Goal: Task Accomplishment & Management: Complete application form

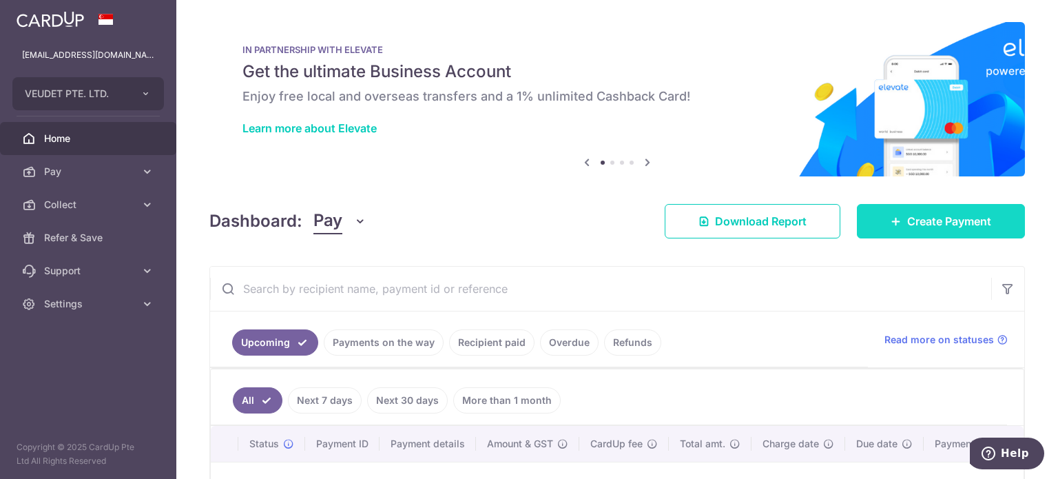
click at [920, 218] on span "Create Payment" at bounding box center [949, 221] width 84 height 17
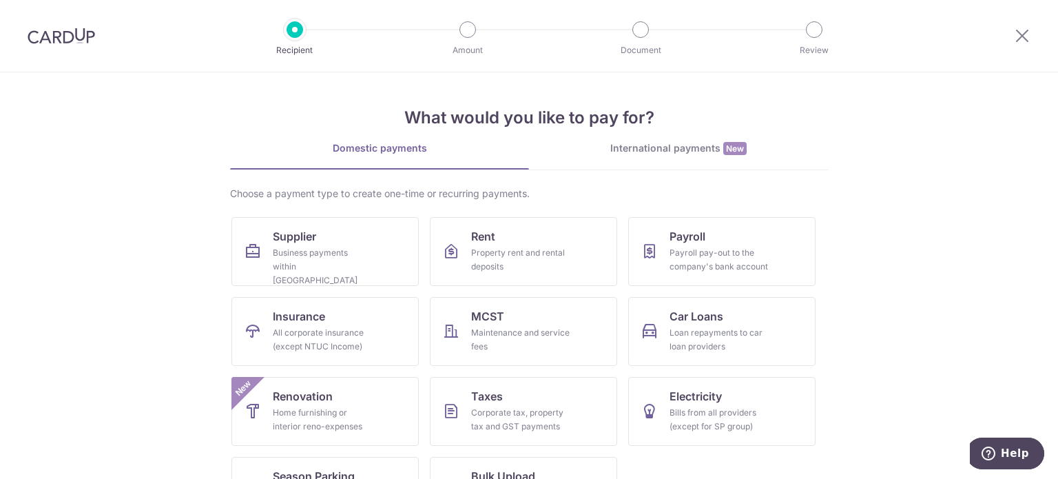
click at [642, 134] on div "What would you like to pay for? Domestic payments International payments New Ch…" at bounding box center [529, 304] width 598 height 464
click at [647, 151] on div "International payments New" at bounding box center [678, 148] width 299 height 14
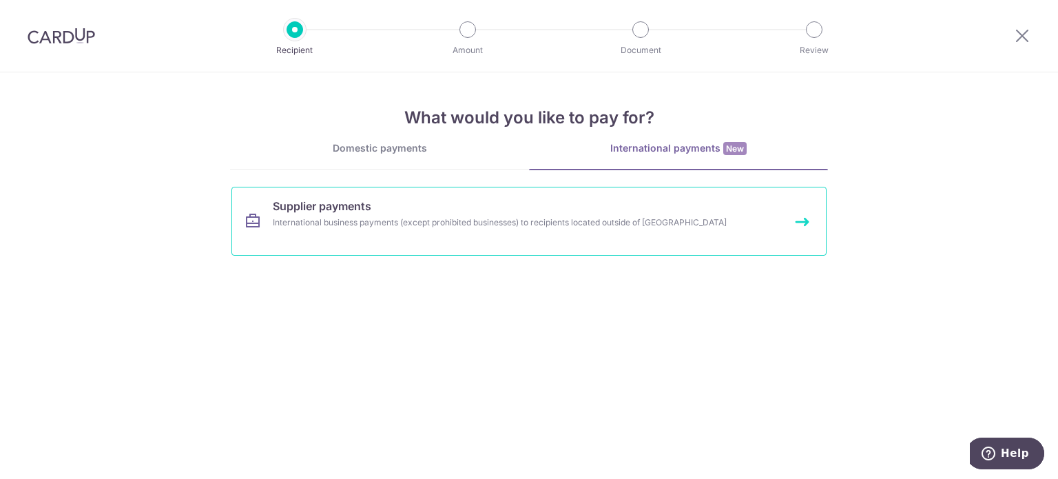
click at [521, 209] on link "Supplier payments International business payments (except prohibited businesses…" at bounding box center [528, 221] width 595 height 69
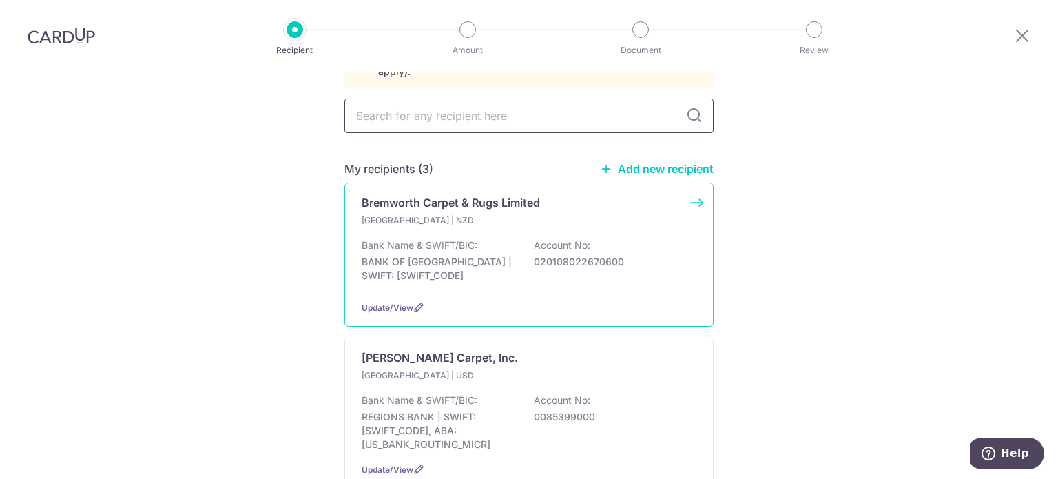
scroll to position [19, 0]
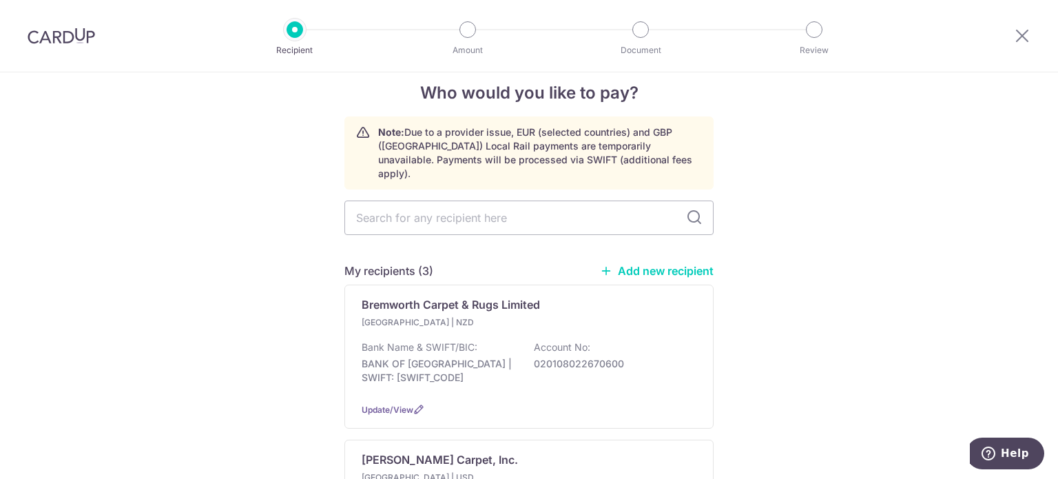
click at [645, 264] on div "My recipients (3) Add new recipient" at bounding box center [528, 270] width 369 height 17
click at [636, 264] on link "Add new recipient" at bounding box center [657, 271] width 114 height 14
select select
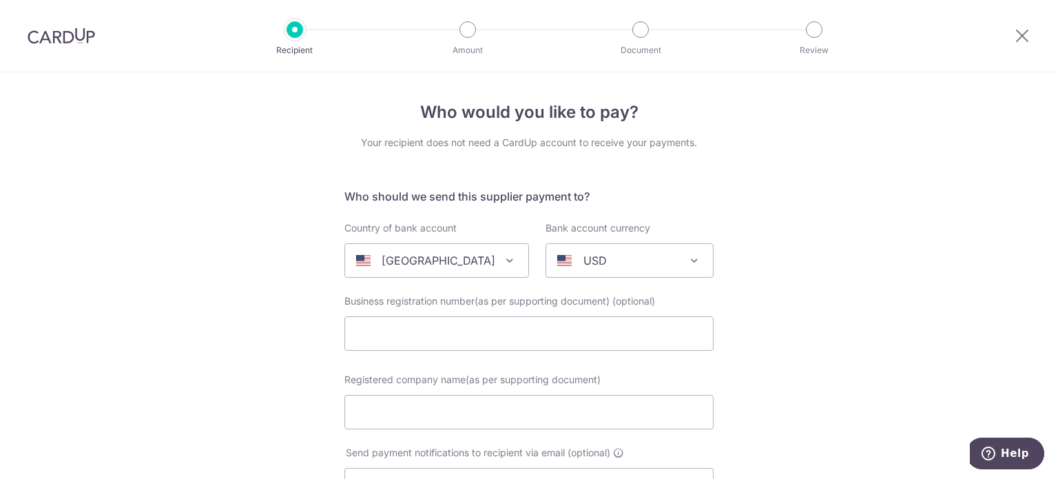
scroll to position [69, 0]
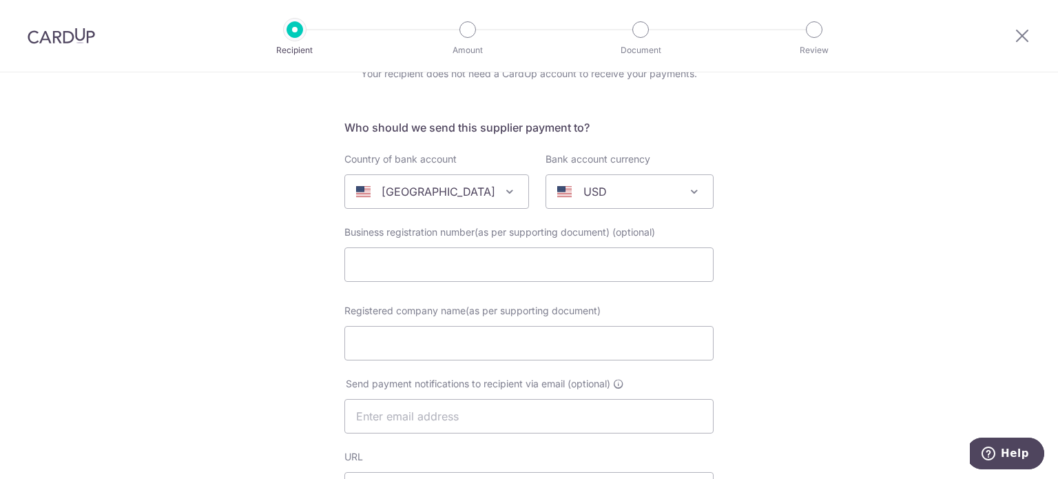
click at [417, 195] on p "[GEOGRAPHIC_DATA]" at bounding box center [439, 191] width 114 height 17
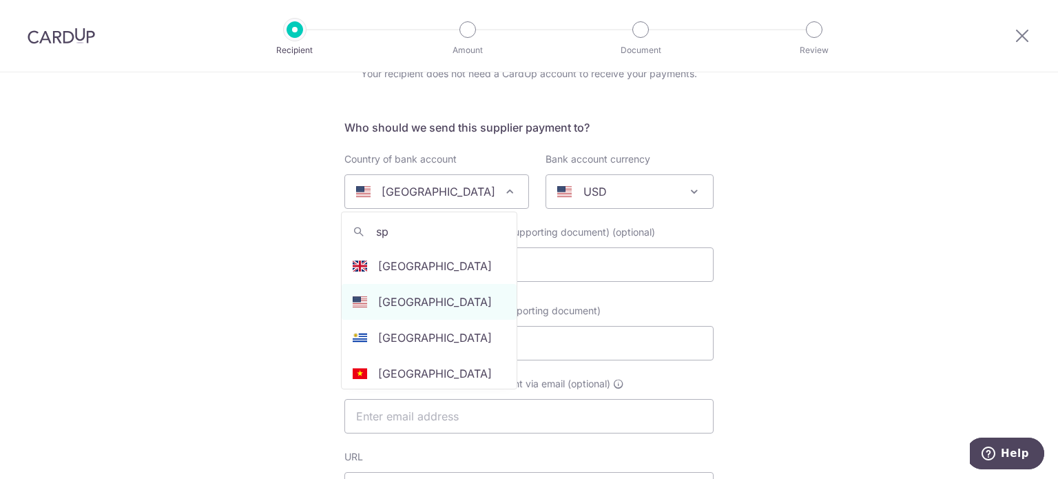
scroll to position [0, 0]
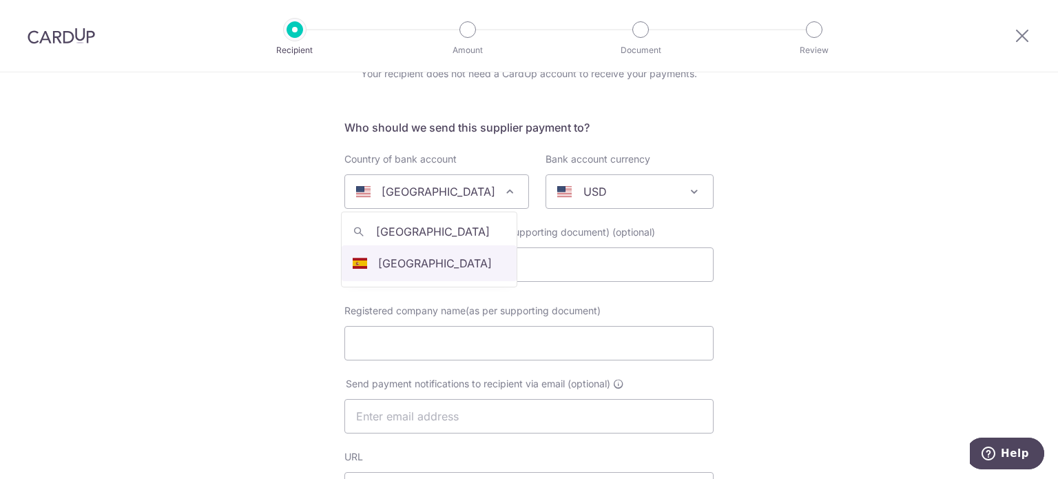
type input "[GEOGRAPHIC_DATA]"
select select "68"
select select "[GEOGRAPHIC_DATA]"
select select
click at [604, 190] on div "AUD" at bounding box center [618, 191] width 123 height 17
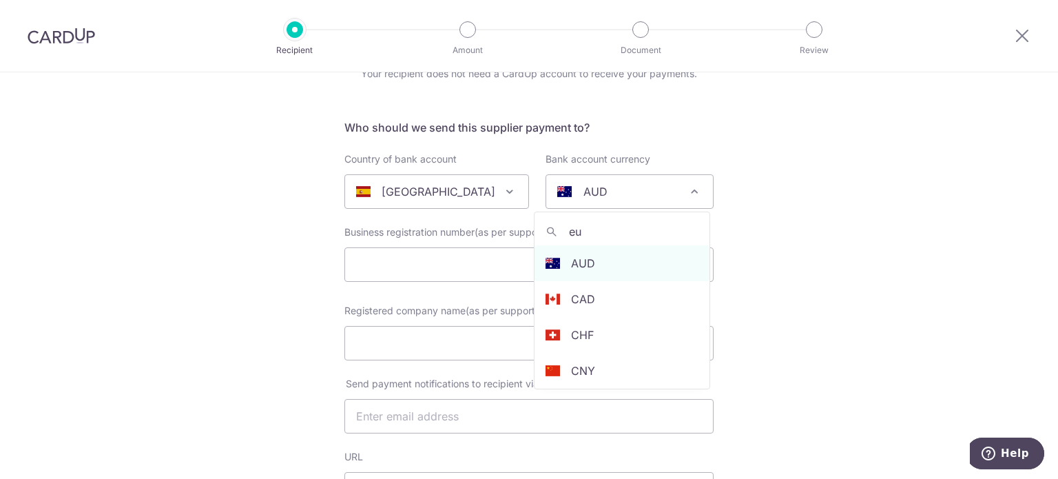
type input "eur"
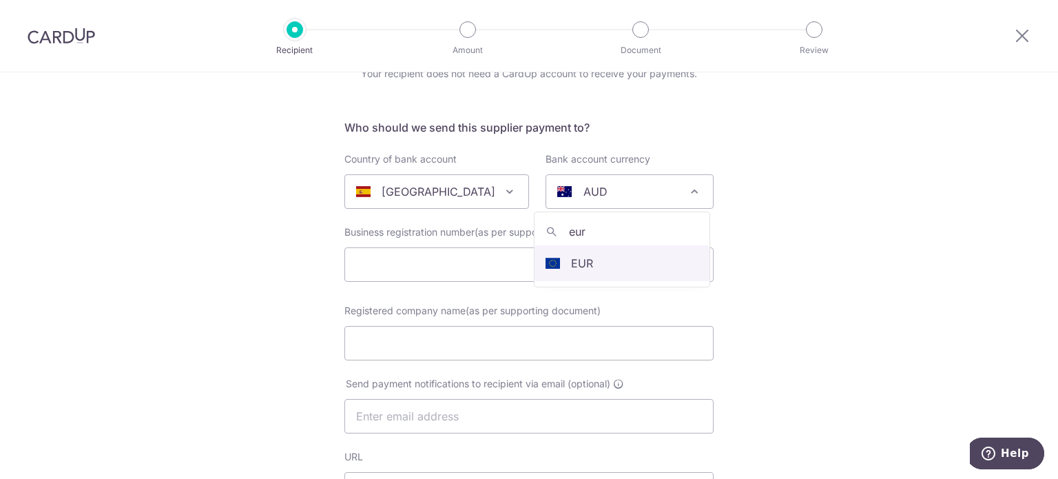
select select "12"
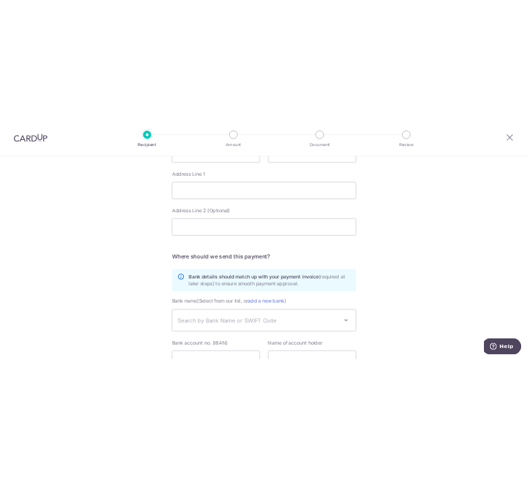
scroll to position [762, 0]
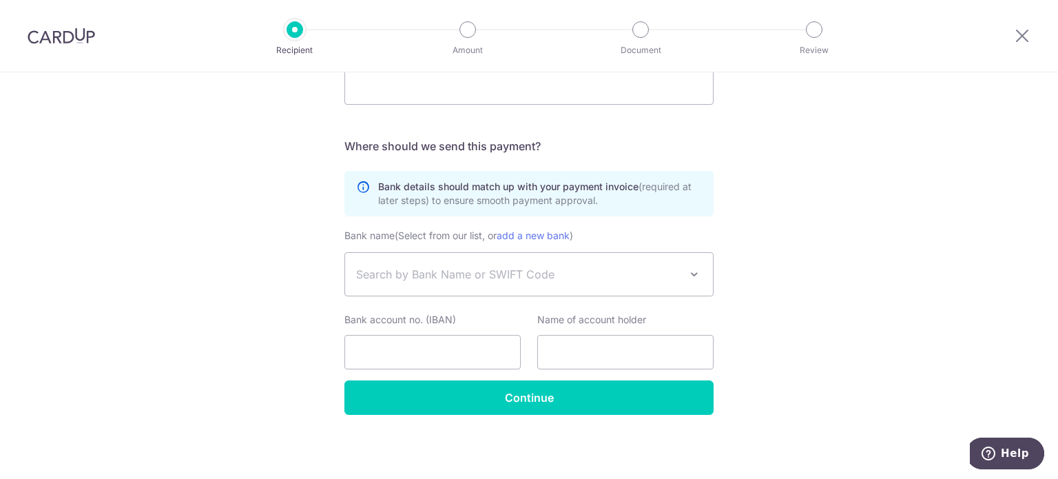
click at [383, 370] on div "Bank name (Select from our list, or add a new bank ) A AND G BANCA PRIVADA, [PE…" at bounding box center [528, 303] width 369 height 153
click at [424, 344] on input "Bank account no. (IBAN)" at bounding box center [432, 352] width 176 height 34
paste input "[CREDIT_CARD_NUMBER]"
type input "[CREDIT_CARD_NUMBER]"
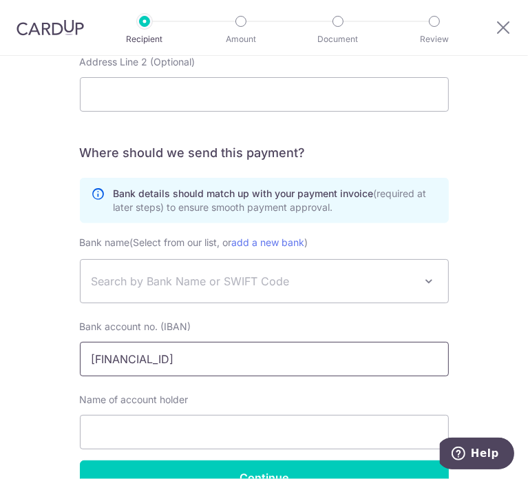
scroll to position [989, 0]
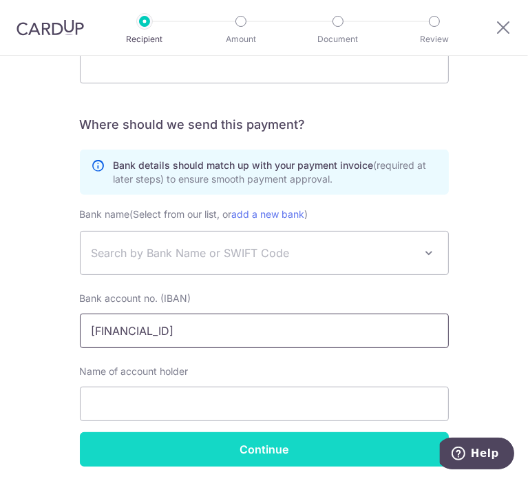
drag, startPoint x: 125, startPoint y: 329, endPoint x: 248, endPoint y: 440, distance: 165.8
click at [125, 329] on input "[FINANCIAL_ID]" at bounding box center [264, 330] width 369 height 34
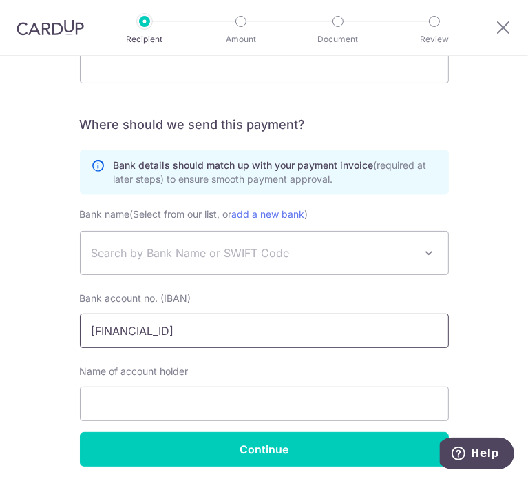
type input "[FINANCIAL_ID]"
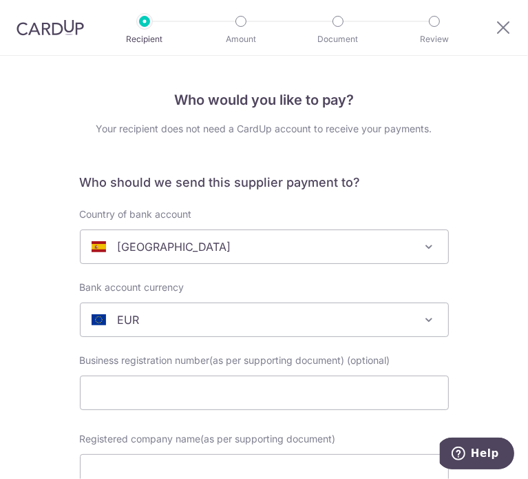
scroll to position [63, 0]
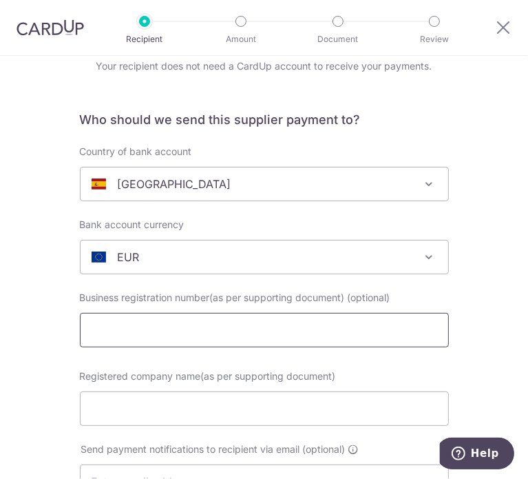
drag, startPoint x: 174, startPoint y: 323, endPoint x: 107, endPoint y: 309, distance: 68.4
click at [174, 323] on input "text" at bounding box center [264, 330] width 369 height 34
paste input "[CREDIT_CARD_NUMBER]"
type input "[CREDIT_CARD_NUMBER]"
type input "[PERSON_NAME] S.A."
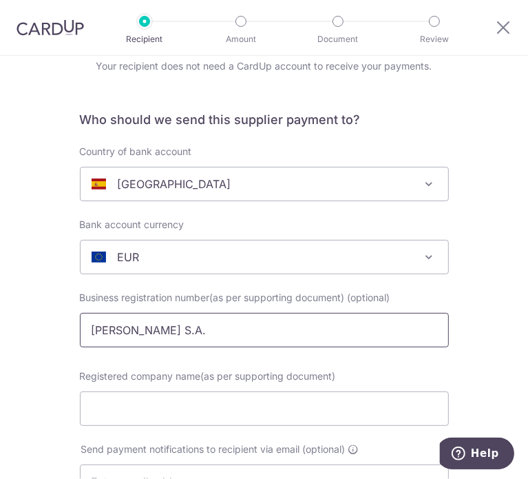
drag, startPoint x: 225, startPoint y: 338, endPoint x: 89, endPoint y: 327, distance: 136.1
click at [89, 327] on input "[PERSON_NAME] S.A." at bounding box center [264, 330] width 369 height 34
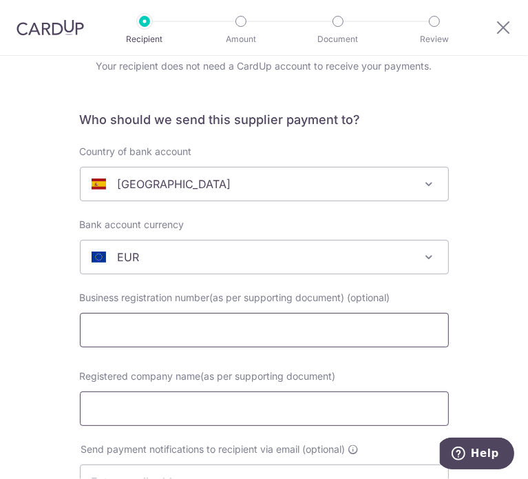
paste input "[PERSON_NAME] S.A."
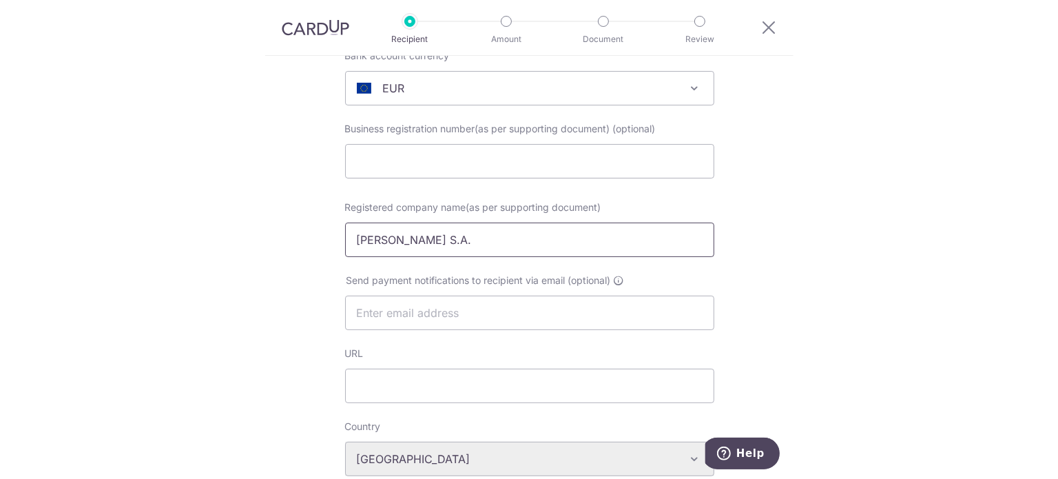
scroll to position [324, 0]
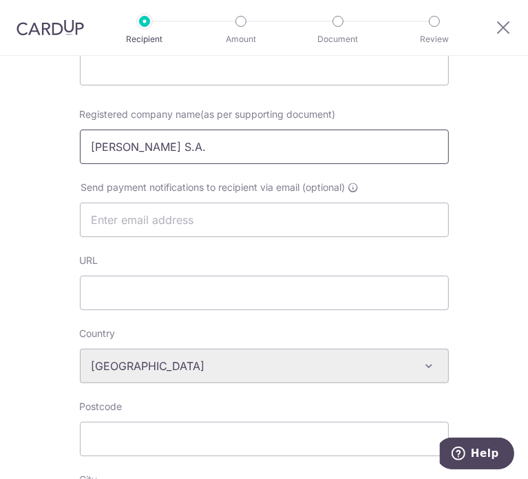
type input "[PERSON_NAME] S.A."
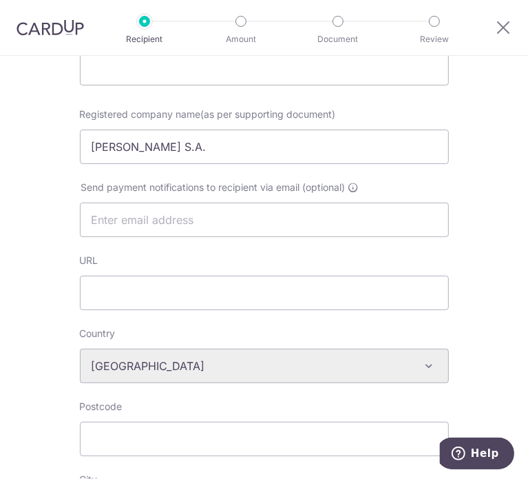
click at [245, 272] on div "URL" at bounding box center [264, 281] width 369 height 56
click at [209, 287] on input "URL" at bounding box center [264, 292] width 369 height 34
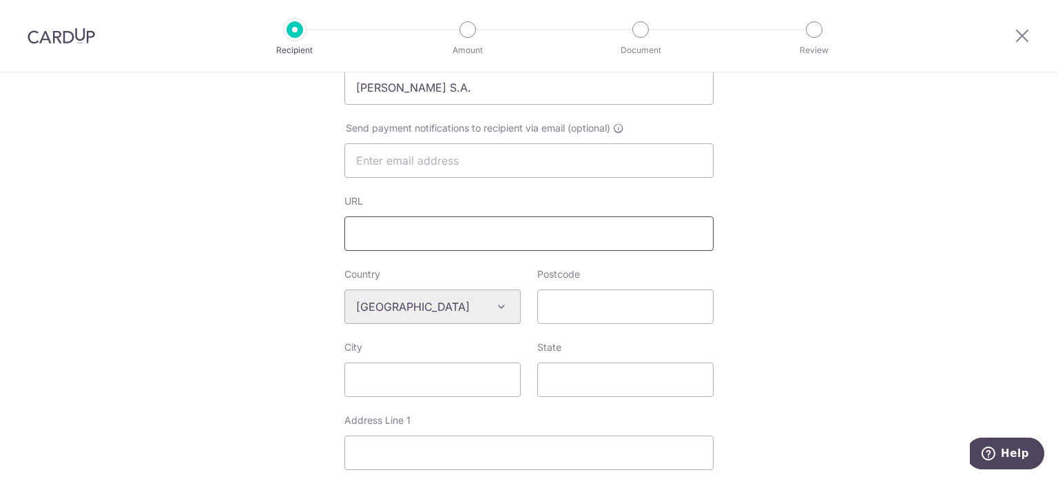
paste input "[URL][DOMAIN_NAME]"
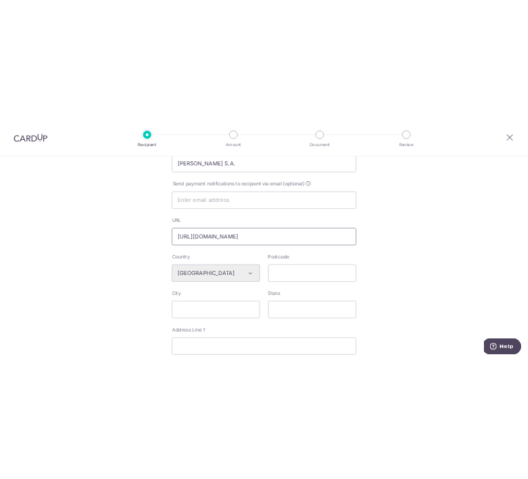
scroll to position [398, 0]
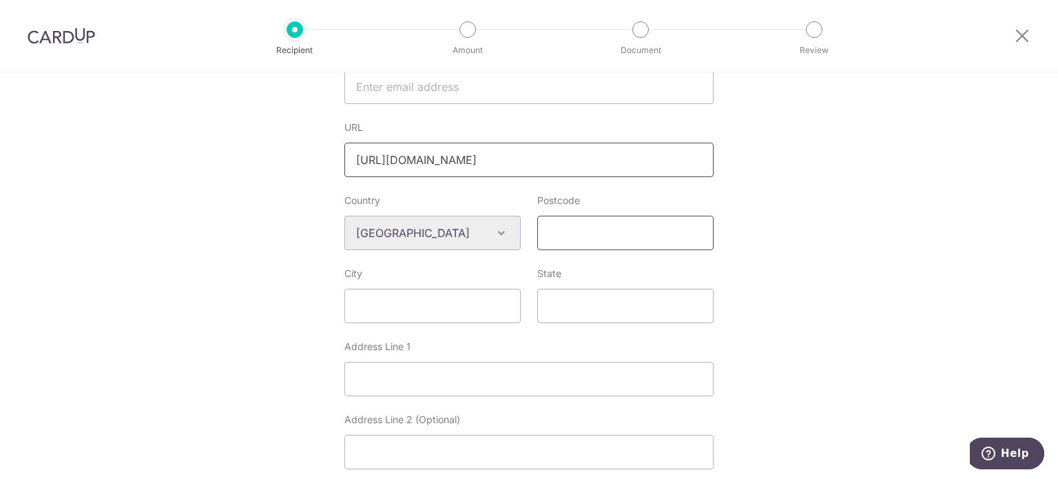
type input "[URL][DOMAIN_NAME]"
click at [568, 236] on input "Postcode" at bounding box center [625, 233] width 176 height 34
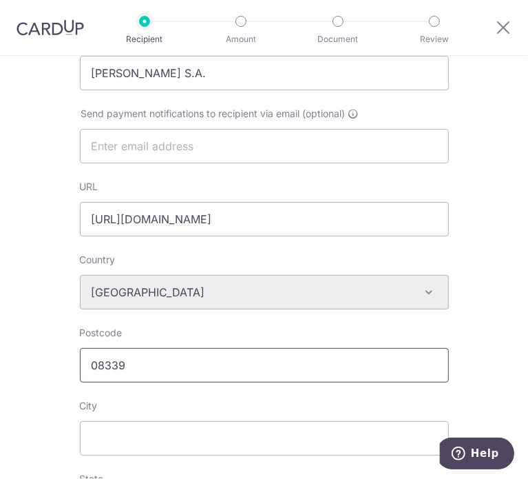
scroll to position [494, 0]
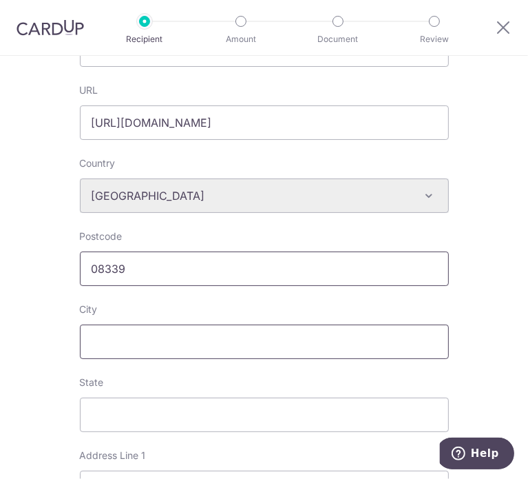
type input "08339"
click at [156, 327] on input "City" at bounding box center [264, 341] width 369 height 34
type input "V"
type input "[GEOGRAPHIC_DATA]"
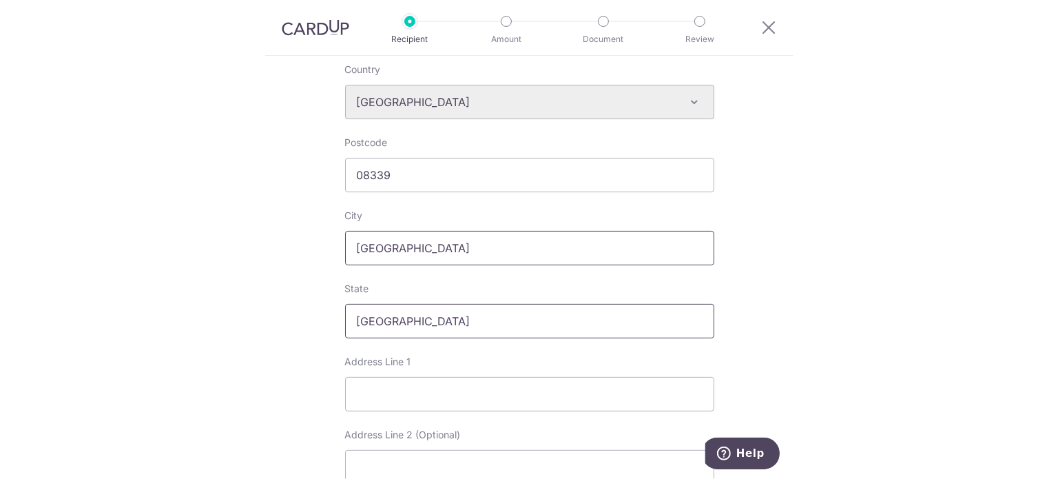
scroll to position [595, 0]
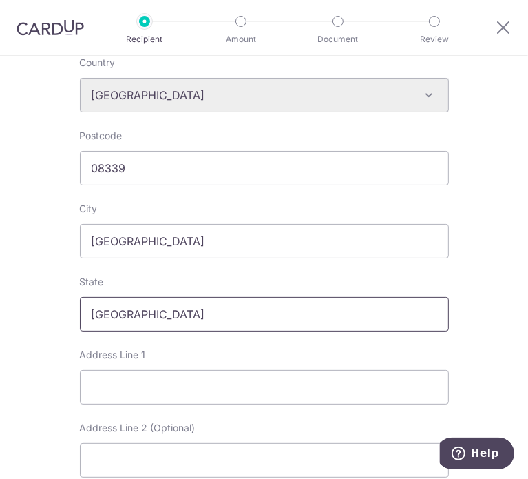
type input "[GEOGRAPHIC_DATA]"
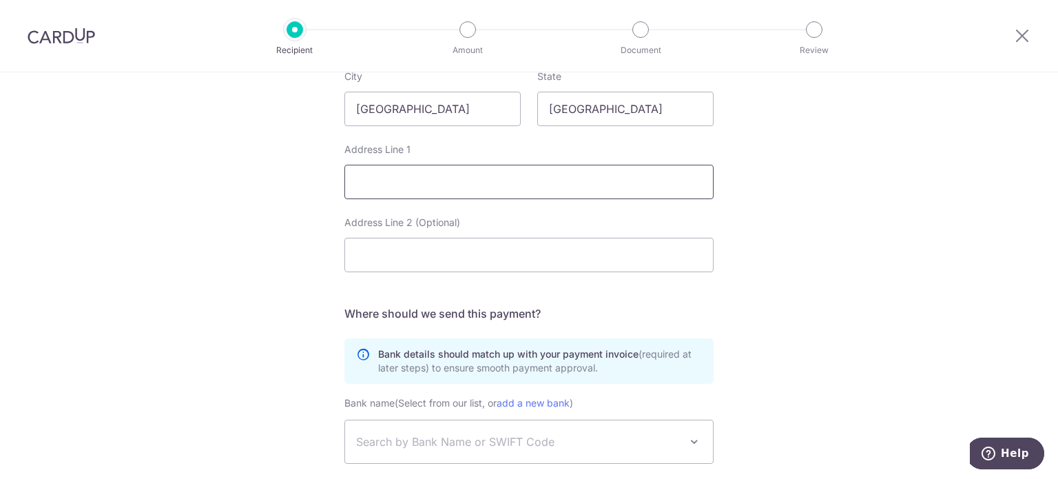
click at [448, 194] on input "Address Line 1" at bounding box center [528, 182] width 369 height 34
paste input "[STREET_ADDRESS][PERSON_NAME][PERSON_NAME]"
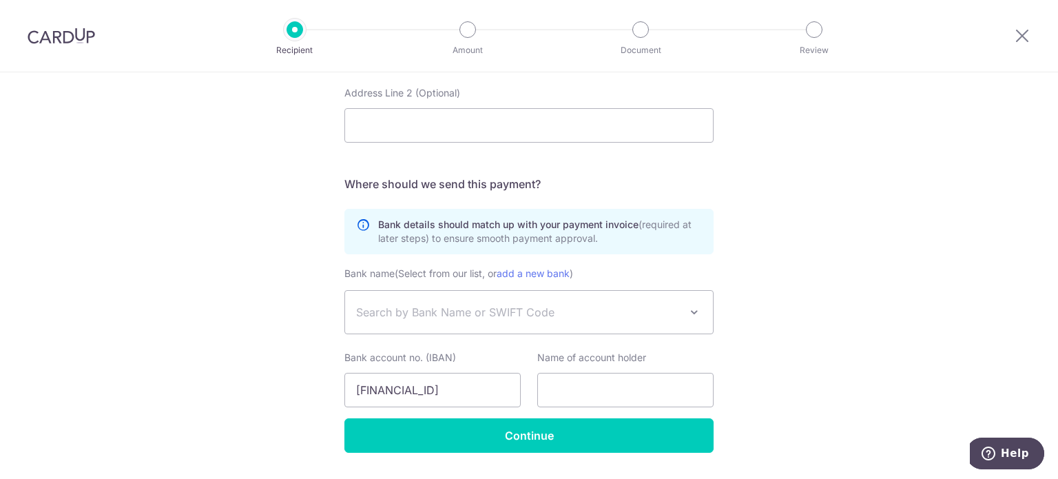
scroll to position [762, 0]
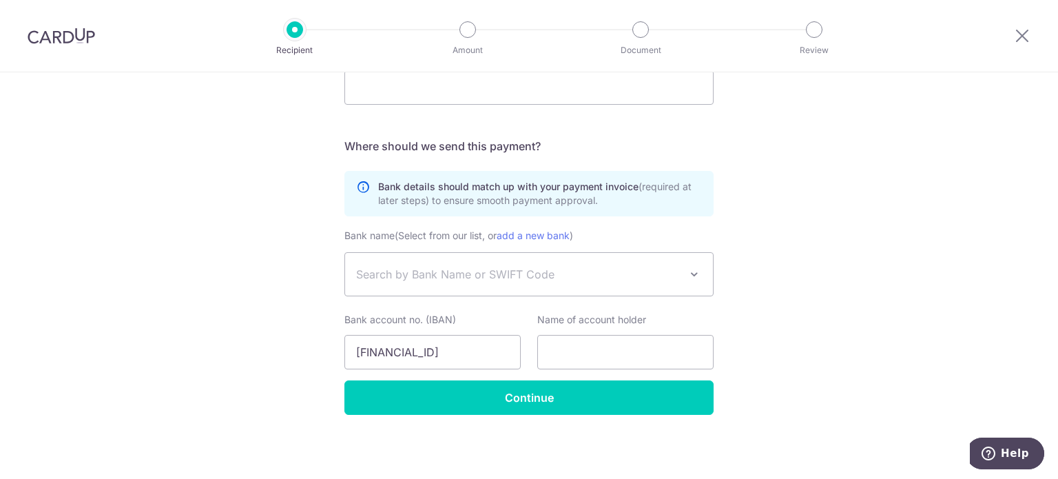
type input "[STREET_ADDRESS][PERSON_NAME][PERSON_NAME]"
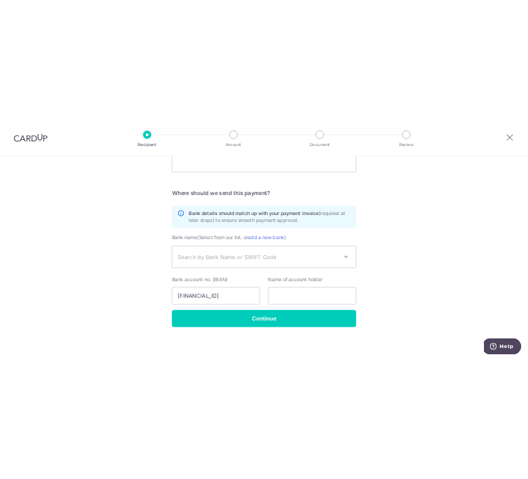
scroll to position [0, 0]
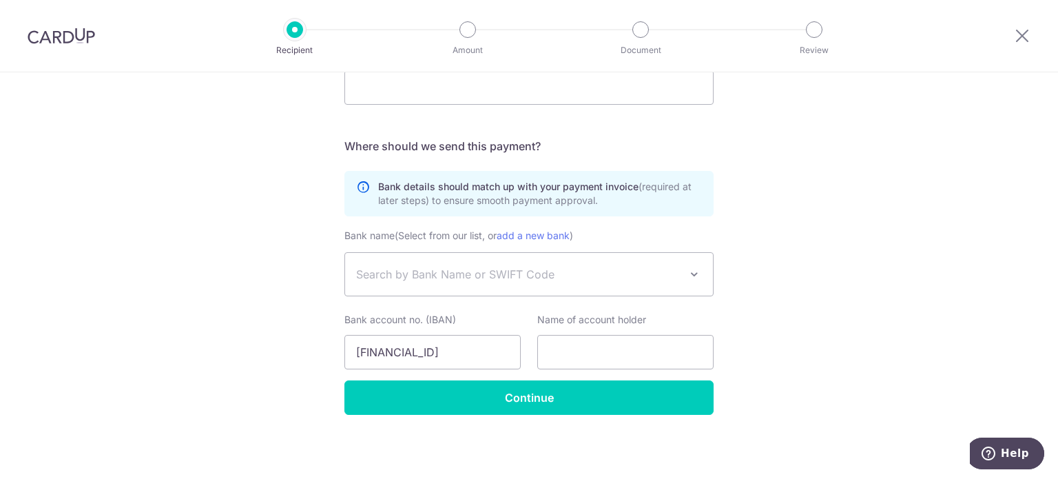
click at [521, 283] on span "Search by Bank Name or SWIFT Code" at bounding box center [529, 274] width 368 height 43
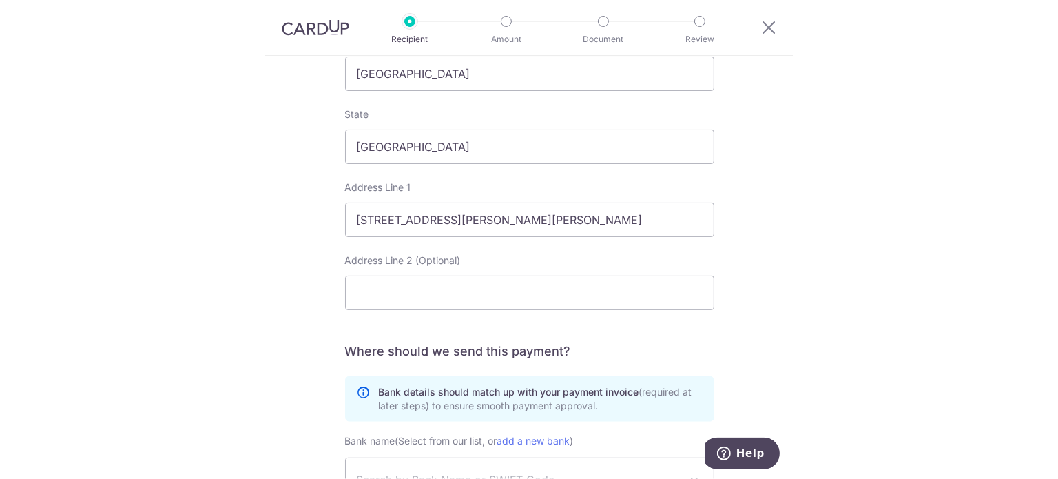
scroll to position [955, 0]
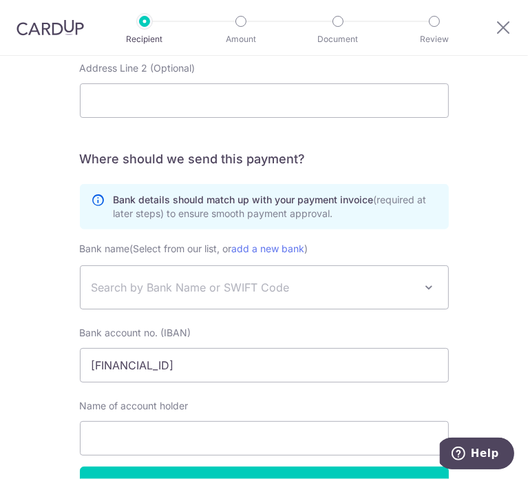
click at [154, 300] on span "Search by Bank Name or SWIFT Code" at bounding box center [265, 287] width 368 height 43
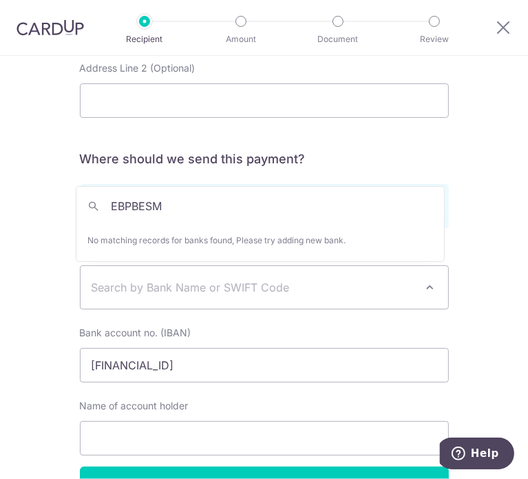
type input "EBPBESM2"
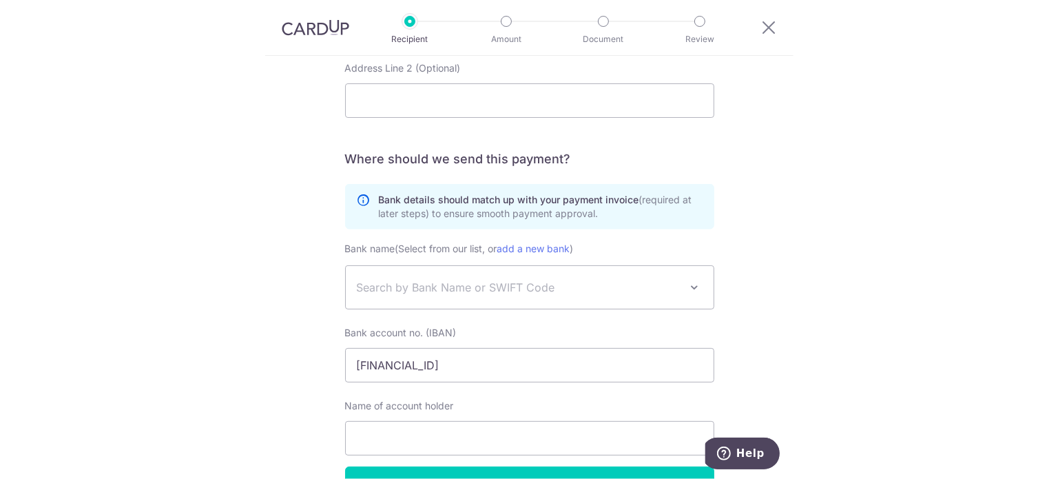
scroll to position [762, 0]
